Goal: Find specific page/section: Find specific page/section

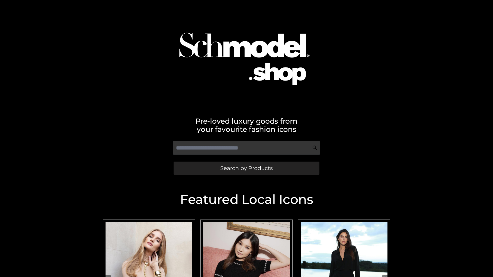
click at [246, 168] on span "Search by Products" at bounding box center [246, 168] width 52 height 5
